Goal: Find specific page/section: Find specific page/section

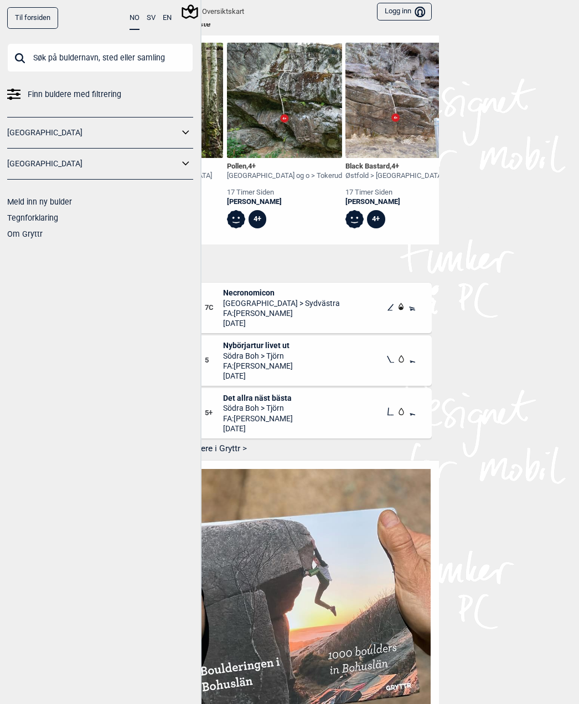
scroll to position [0, 2253]
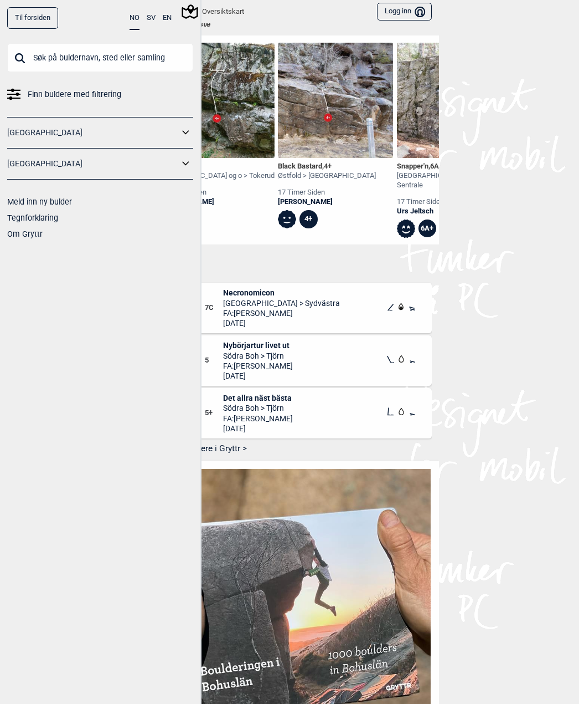
click at [110, 62] on input "text" at bounding box center [100, 57] width 186 height 29
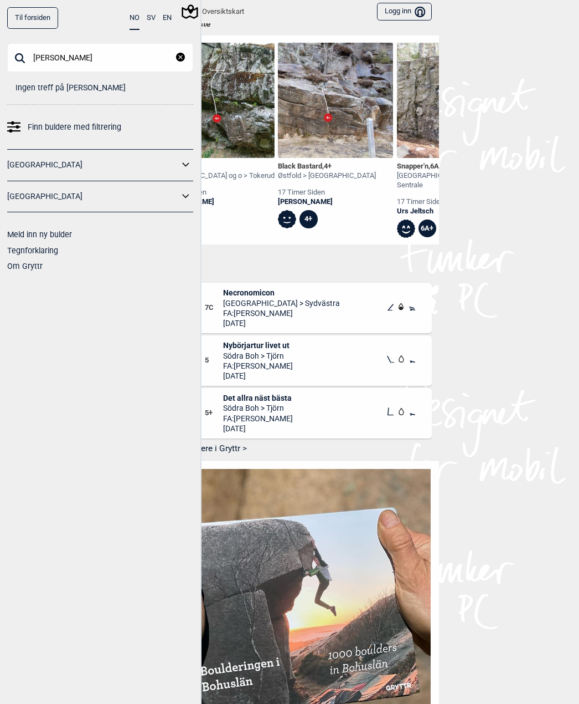
type input "[PERSON_NAME]"
click at [160, 167] on link "[GEOGRAPHIC_DATA]" at bounding box center [93, 165] width 172 height 16
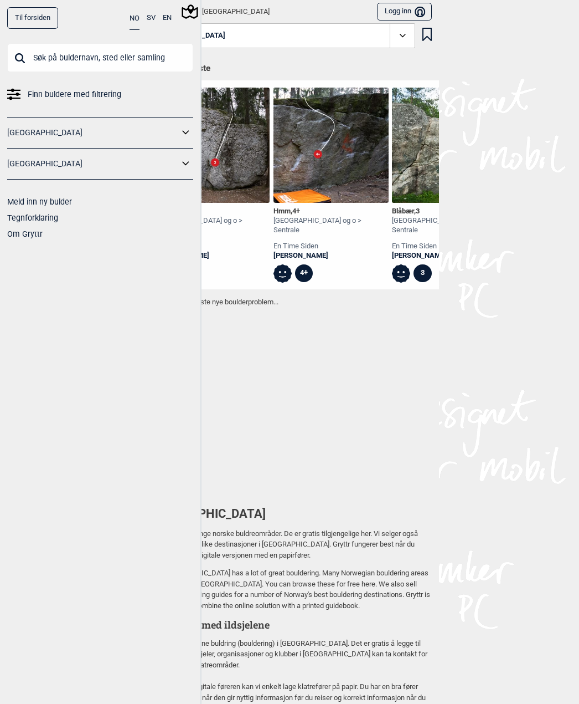
click at [187, 126] on icon at bounding box center [186, 133] width 14 height 16
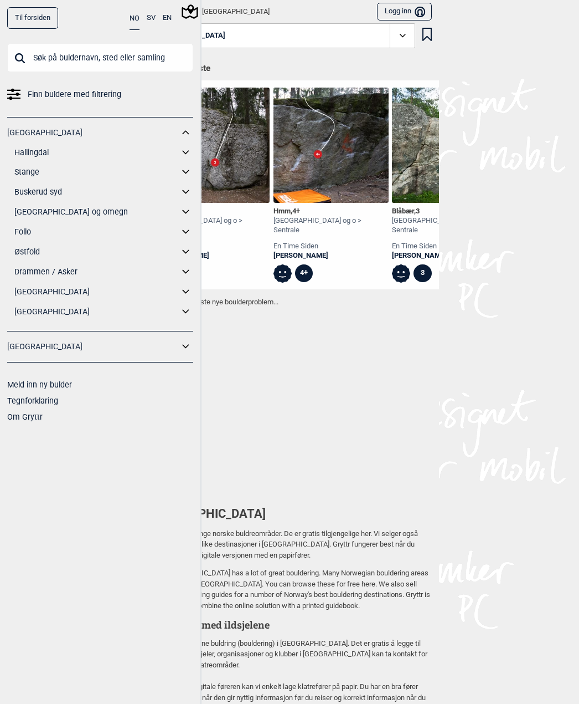
click at [25, 214] on link "[GEOGRAPHIC_DATA] og omegn" at bounding box center [96, 212] width 165 height 16
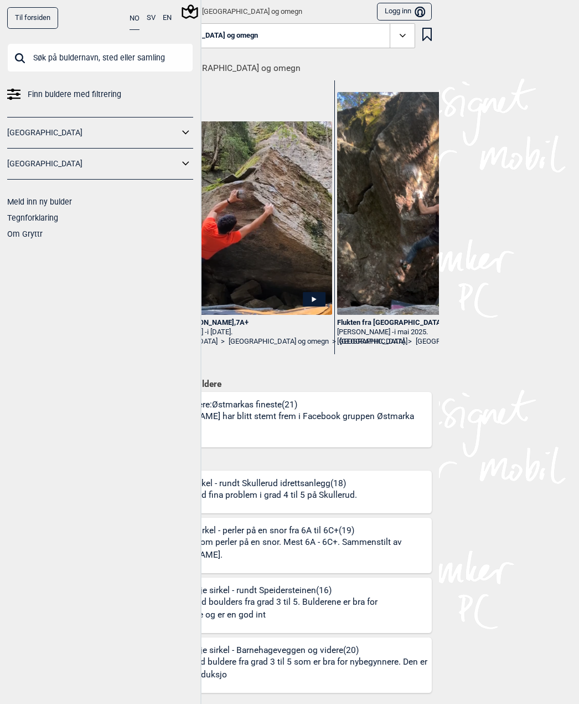
click at [322, 352] on div "[PERSON_NAME] , 7A+ [PERSON_NAME] - i [DATE]. [GEOGRAPHIC_DATA] > [GEOGRAPHIC_D…" at bounding box center [296, 220] width 299 height 281
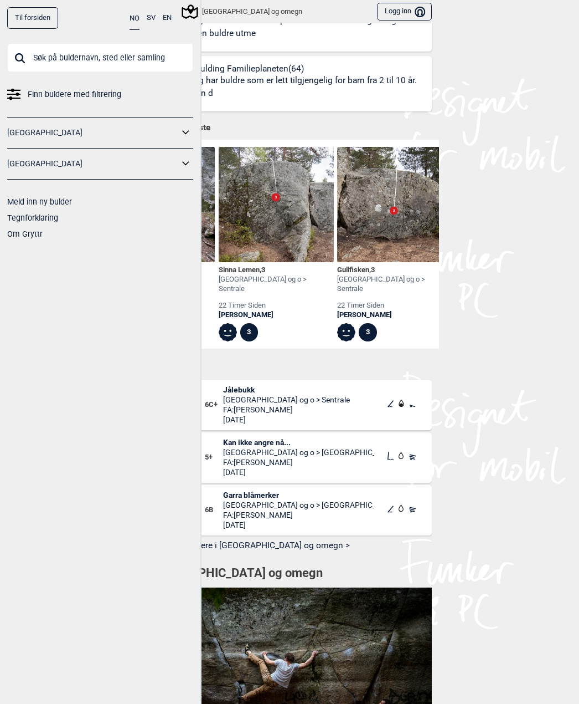
scroll to position [0, 4184]
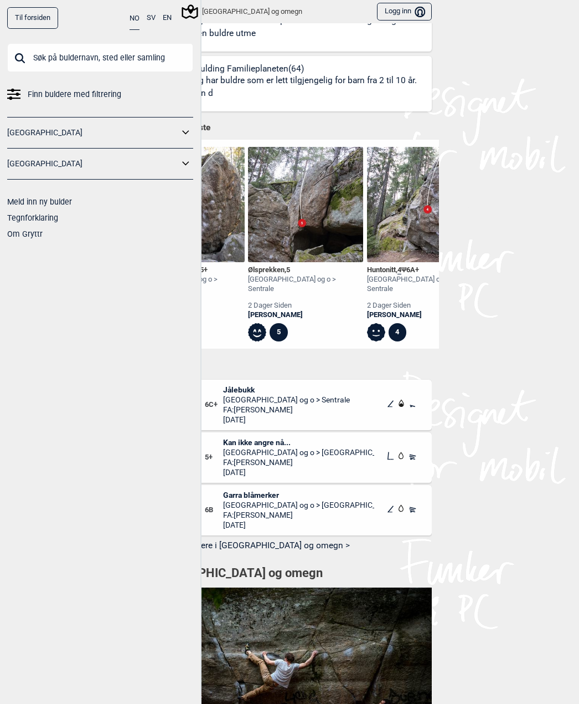
click at [287, 310] on div "[PERSON_NAME]" at bounding box center [305, 314] width 115 height 9
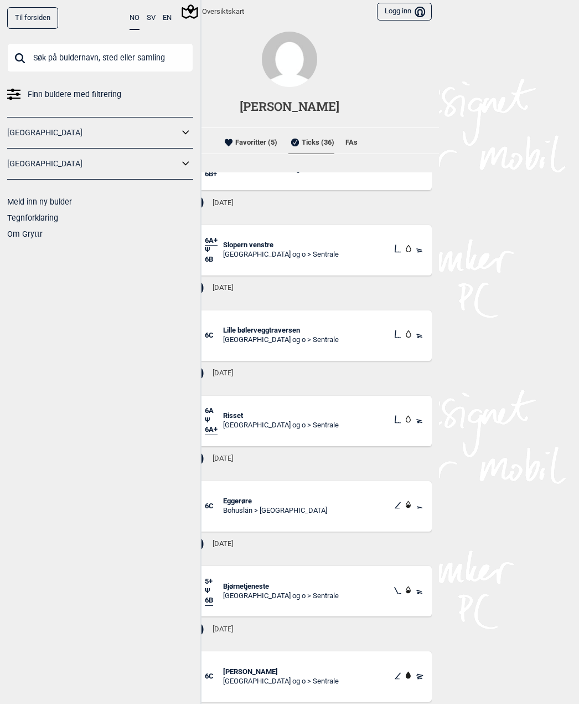
scroll to position [443, 0]
